Goal: Browse casually: Explore the website without a specific task or goal

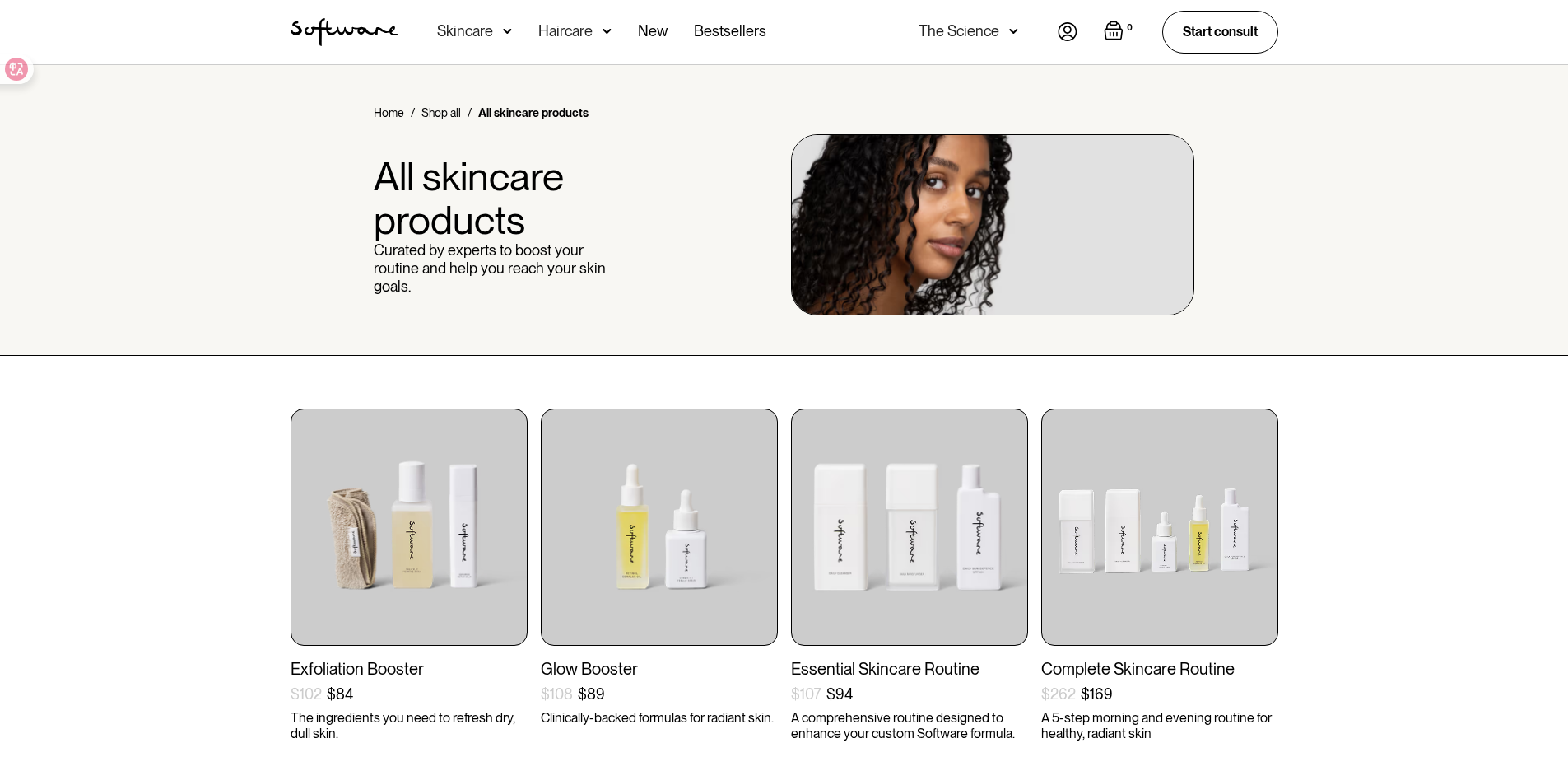
click at [343, 37] on img "home" at bounding box center [343, 32] width 107 height 28
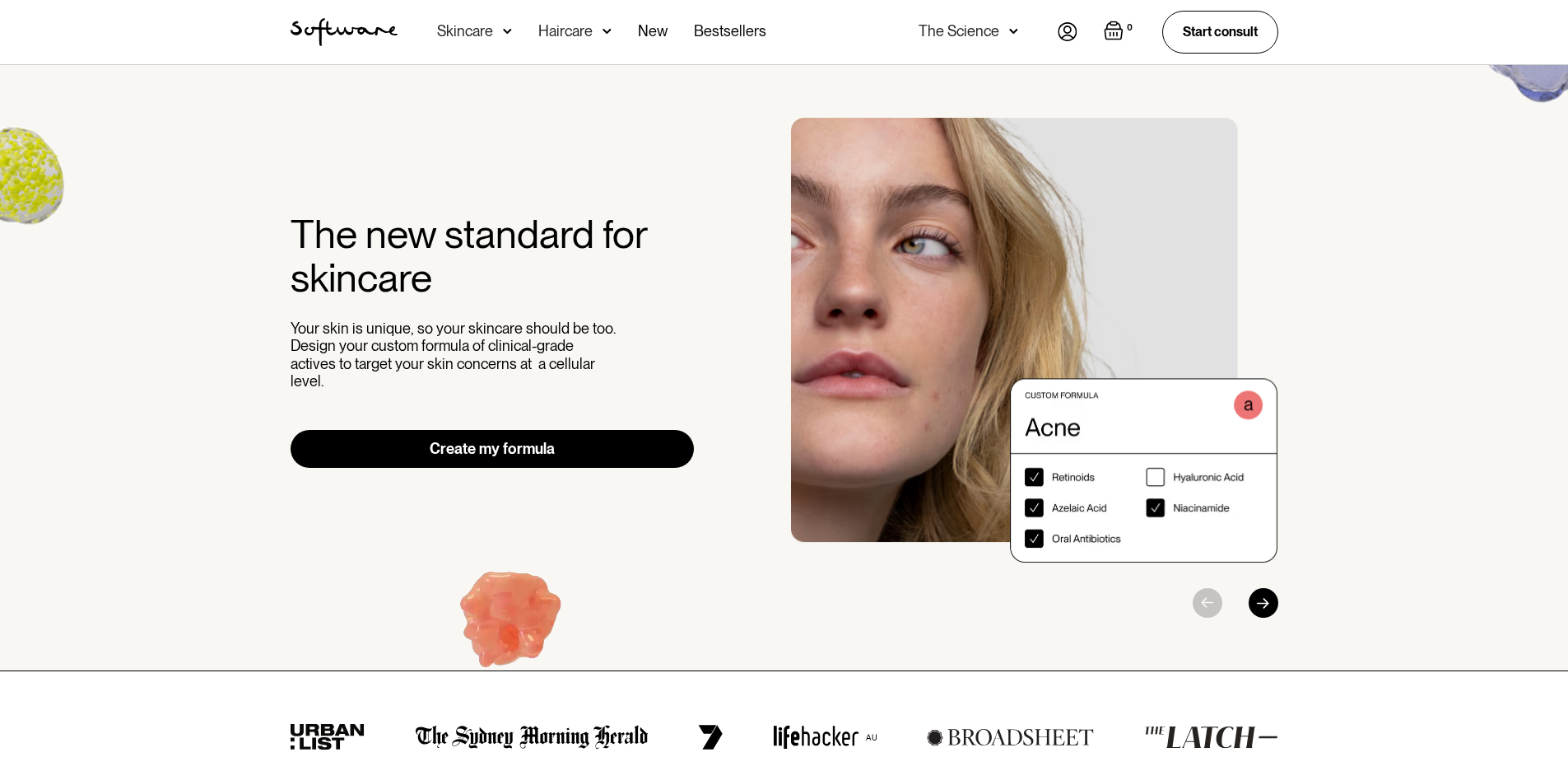
click at [1268, 607] on div "Next slide" at bounding box center [1264, 603] width 30 height 30
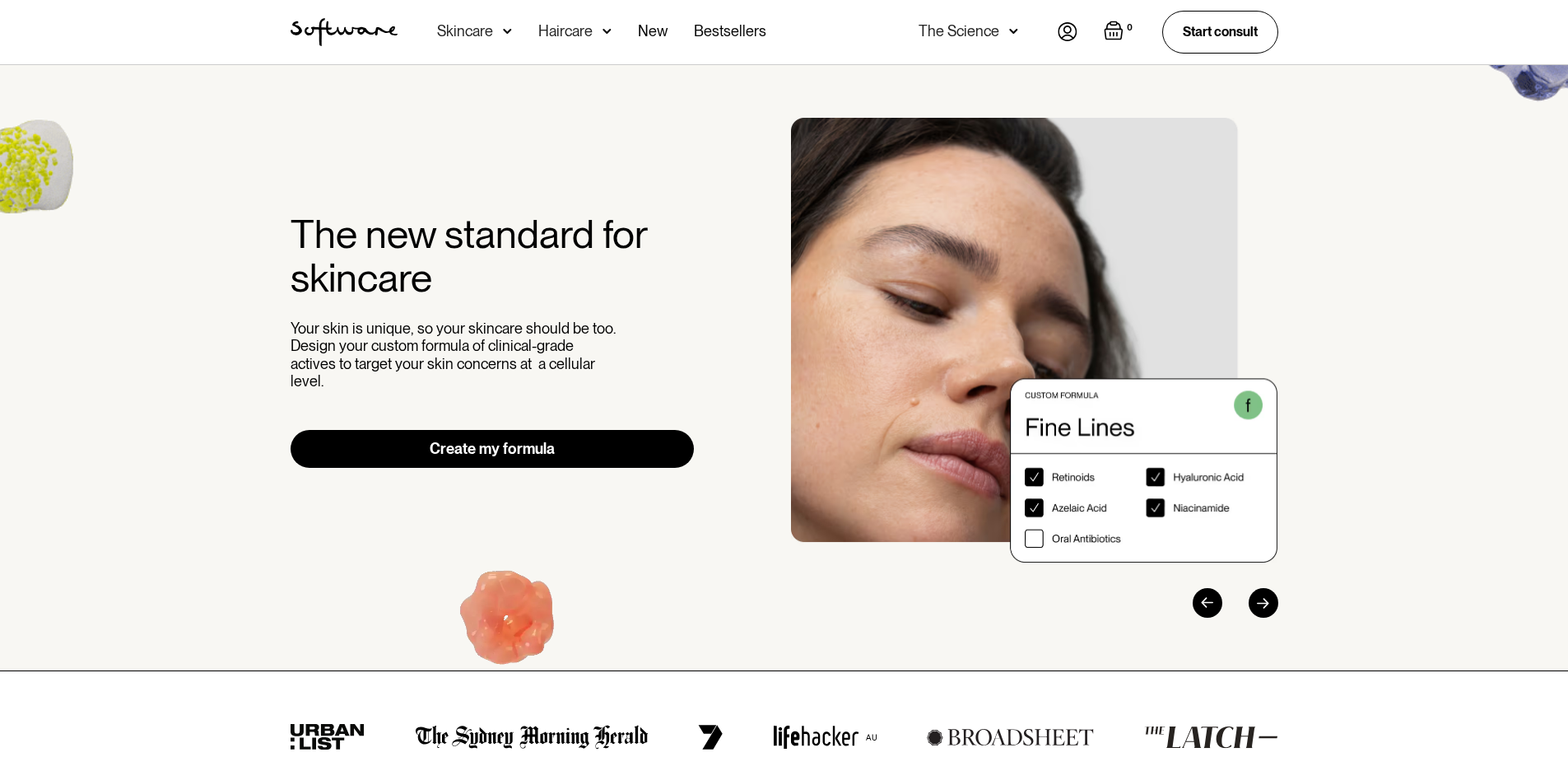
click at [1268, 607] on div "Next slide" at bounding box center [1264, 603] width 30 height 30
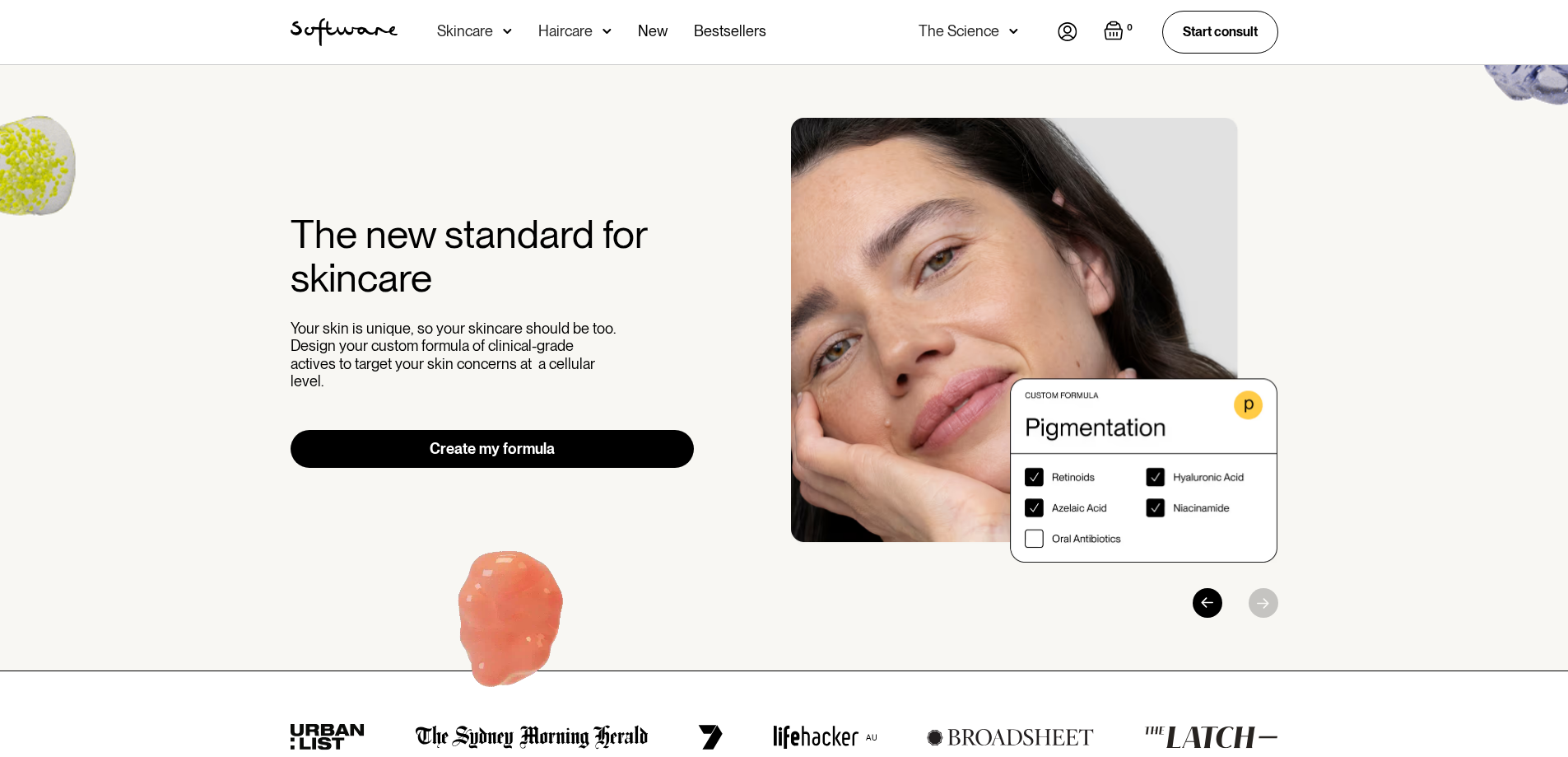
click at [1268, 607] on div at bounding box center [1201, 603] width 154 height 30
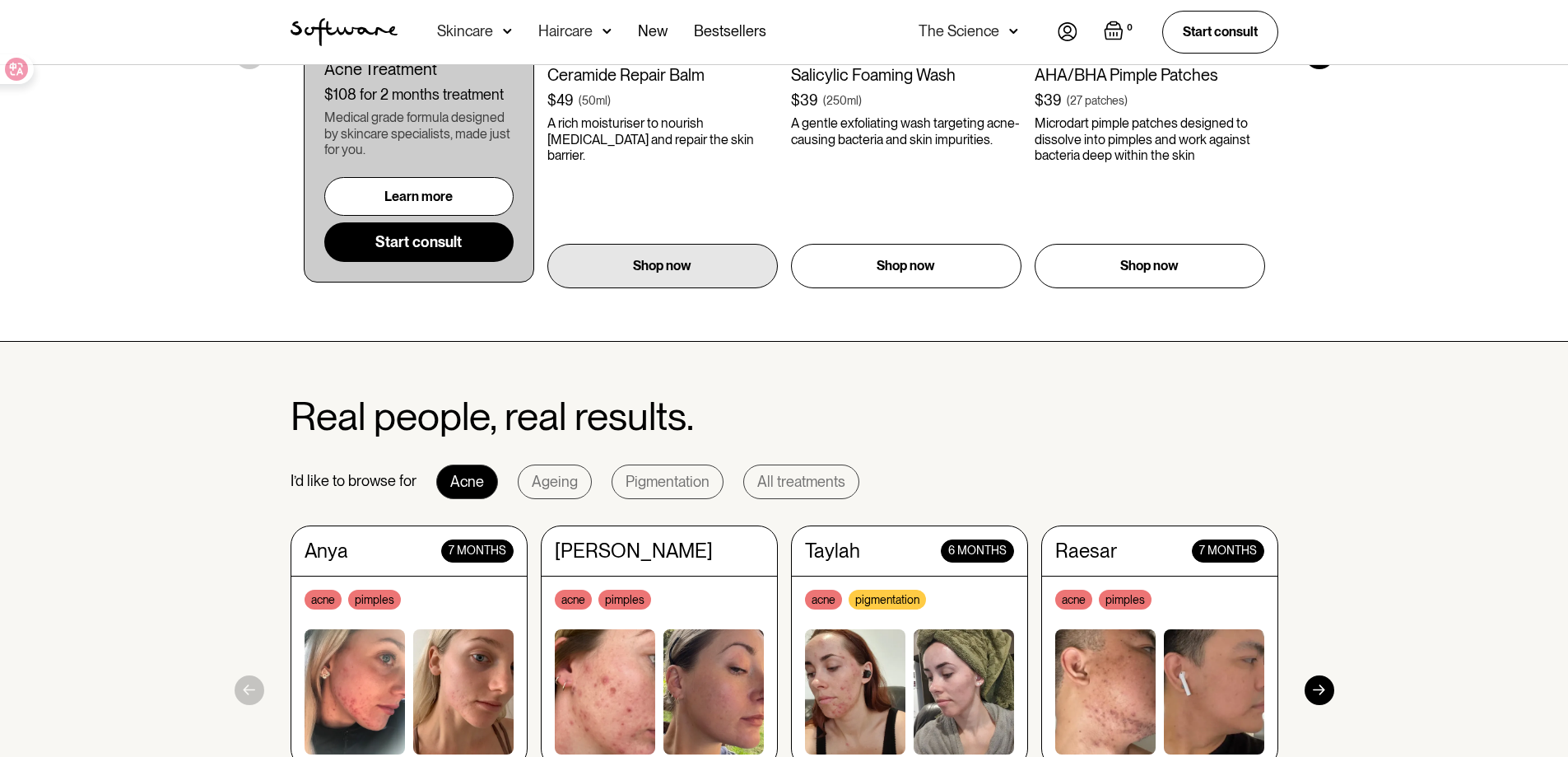
scroll to position [1318, 0]
